Goal: Answer question/provide support

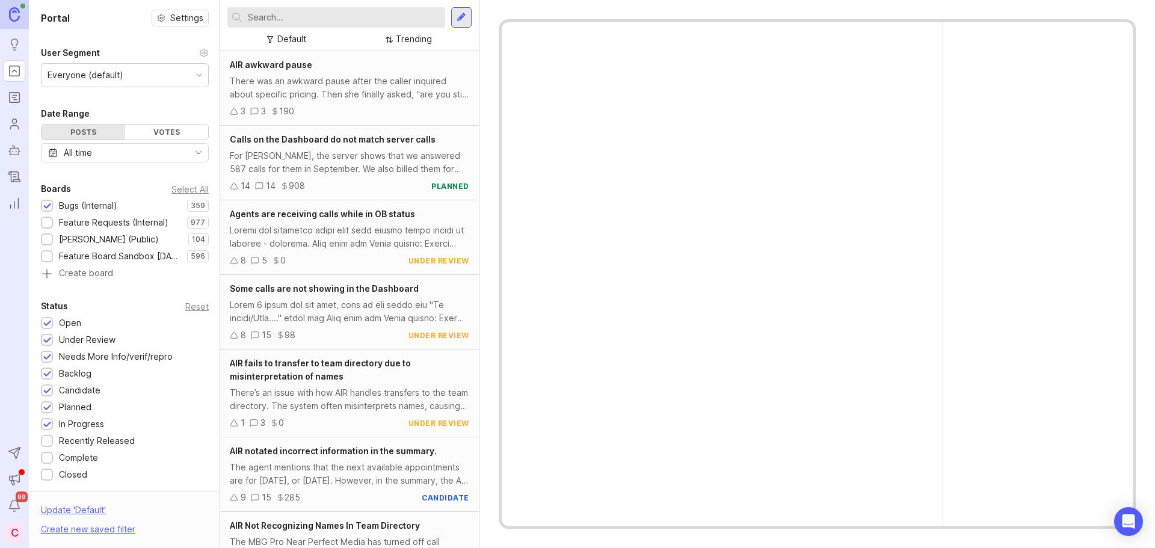
click at [324, 20] on input "text" at bounding box center [344, 17] width 193 height 13
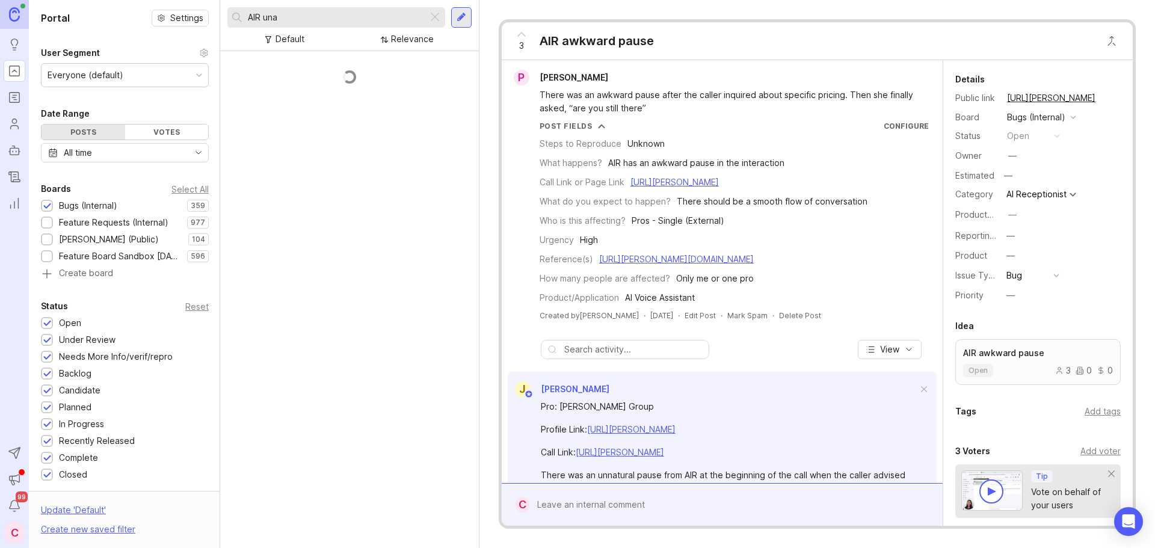
scroll to position [100, 0]
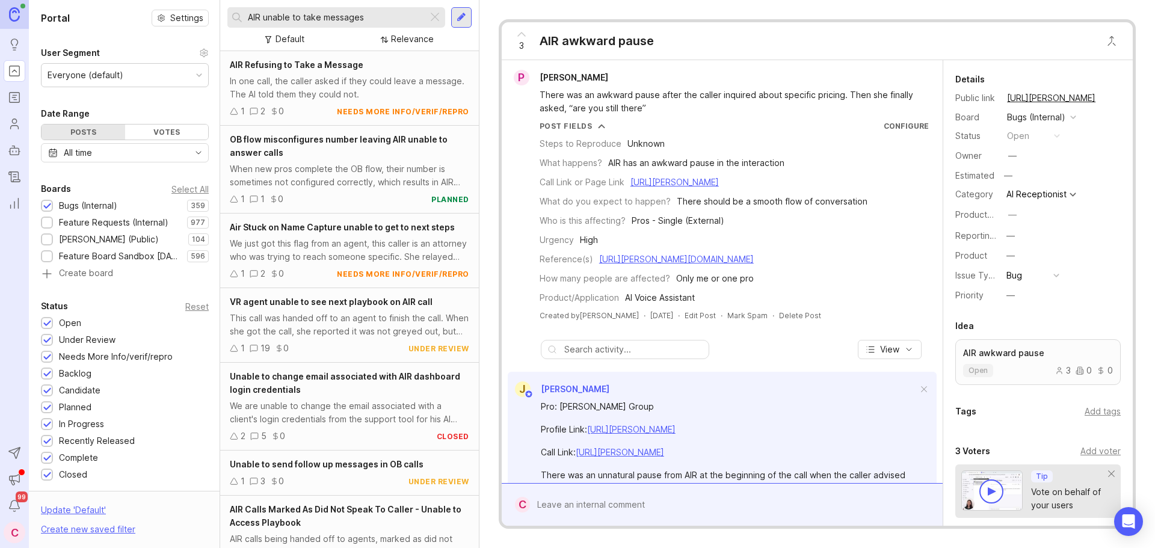
type input "AIR unable to take messages"
click at [335, 91] on div "In one call, the caller asked if they could leave a message. The AI told them t…" at bounding box center [349, 88] width 239 height 26
